Goal: Task Accomplishment & Management: Manage account settings

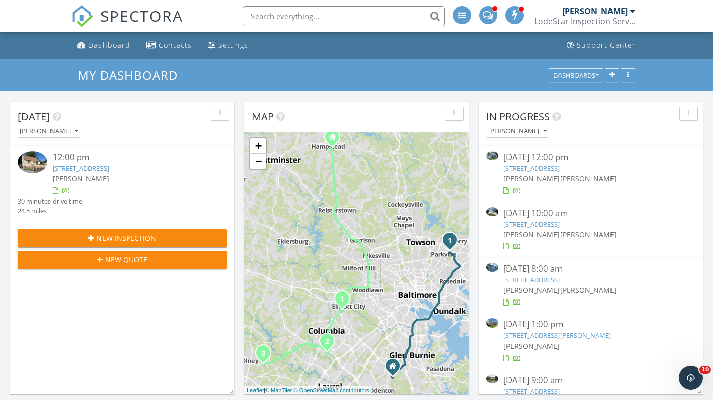
click at [109, 168] on link "[STREET_ADDRESS]" at bounding box center [81, 168] width 57 height 9
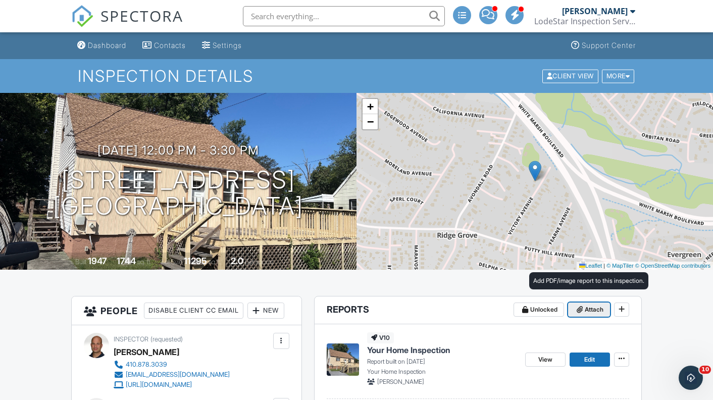
click at [596, 308] on span "Attach" at bounding box center [594, 310] width 19 height 10
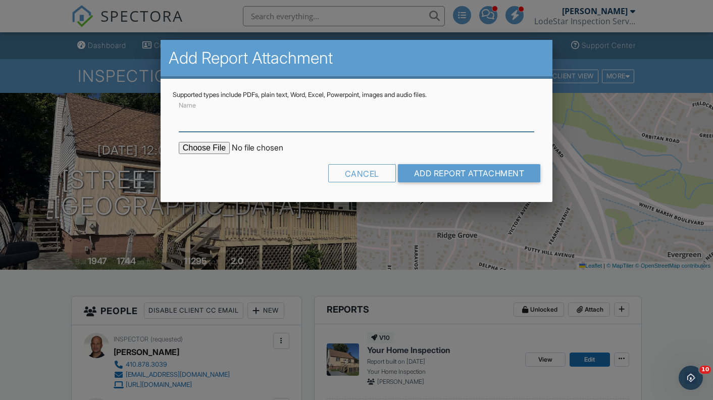
click at [412, 124] on input "Name" at bounding box center [357, 119] width 356 height 25
type input "Termite Graph"
click at [214, 145] on input "file" at bounding box center [265, 148] width 172 height 12
type input "C:\fakepath\8828 Victory Ave Termite Graph.pdf"
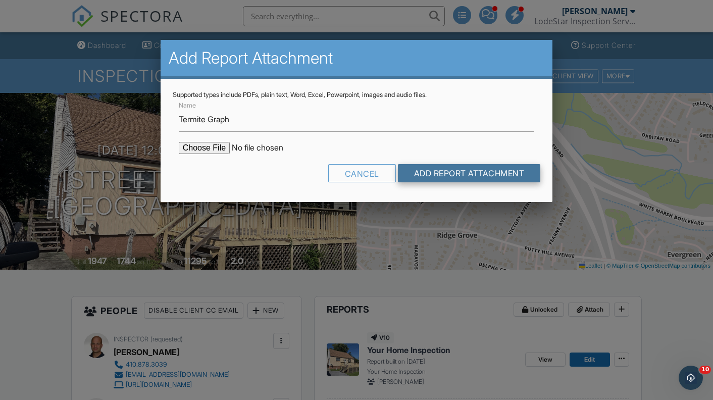
click at [504, 172] on input "Add Report Attachment" at bounding box center [469, 173] width 143 height 18
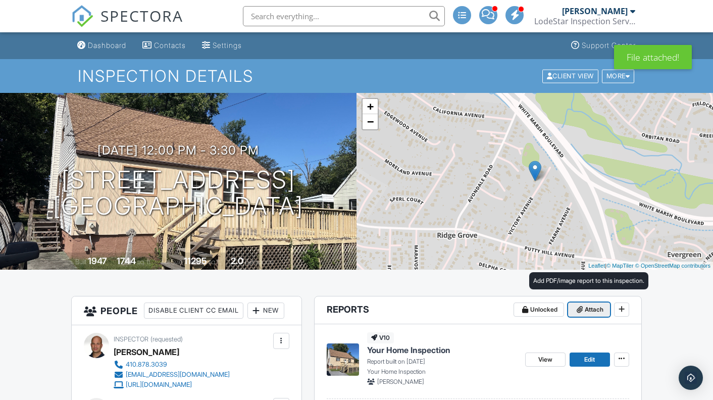
click at [594, 306] on span "Attach" at bounding box center [594, 310] width 19 height 10
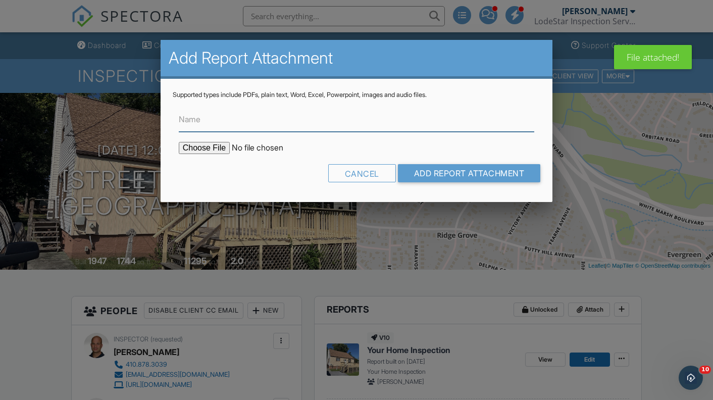
click at [288, 126] on input "Name" at bounding box center [357, 119] width 356 height 25
type input "Termite Report"
click at [220, 148] on input "file" at bounding box center [265, 148] width 172 height 12
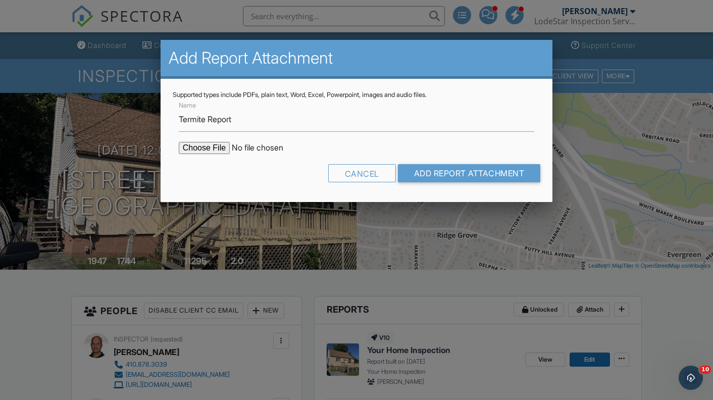
type input "C:\fakepath\8828 Victory Ave Termite Report.pdf"
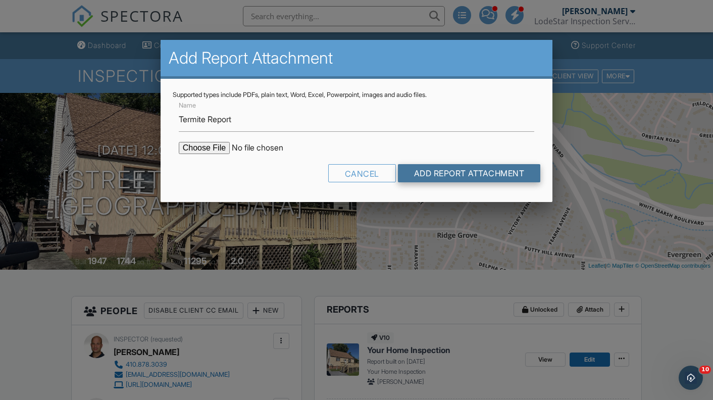
click at [499, 181] on input "Add Report Attachment" at bounding box center [469, 173] width 143 height 18
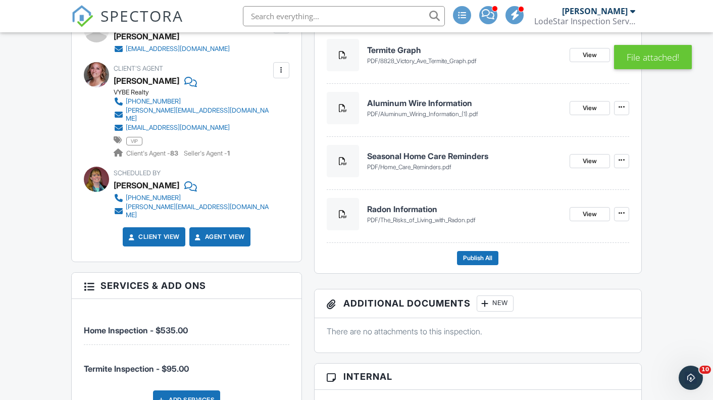
scroll to position [398, 0]
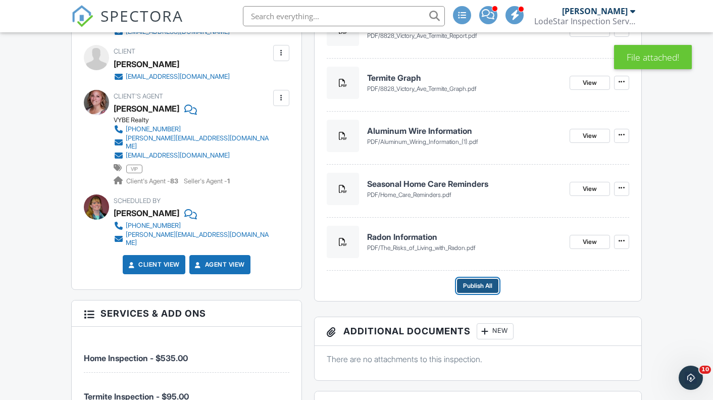
click at [474, 283] on span "Publish All" at bounding box center [477, 286] width 29 height 10
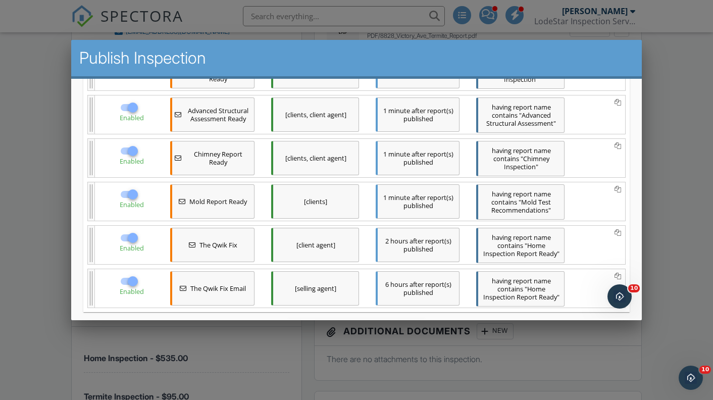
scroll to position [460, 0]
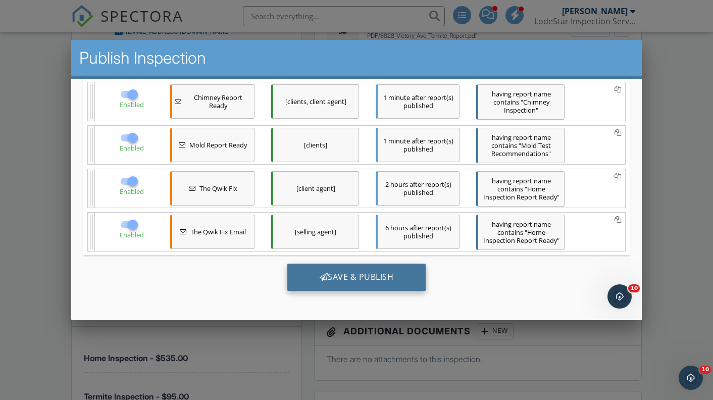
click at [376, 276] on div "Save & Publish" at bounding box center [356, 277] width 139 height 27
